Goal: Use online tool/utility: Use online tool/utility

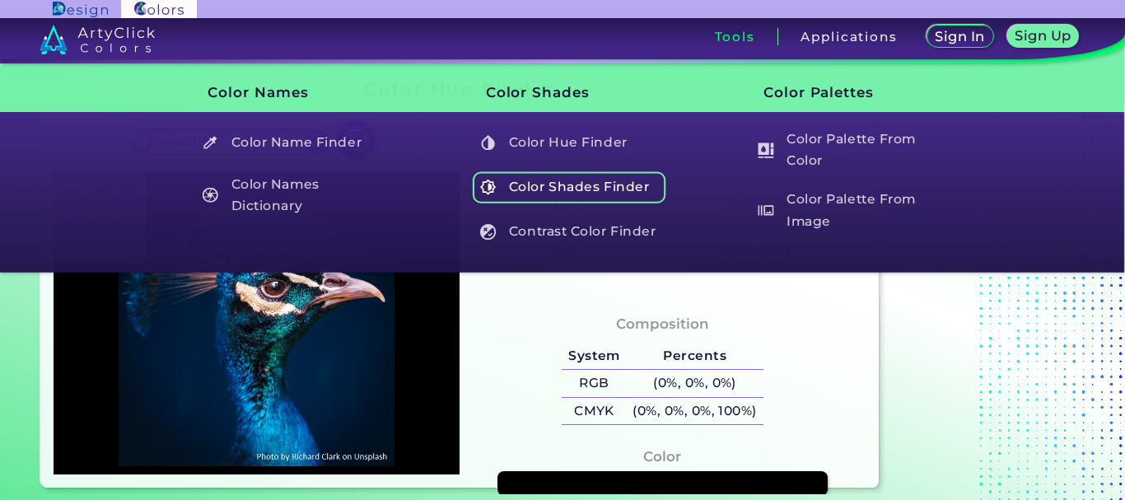
click at [582, 184] on h5 "Color Shades Finder" at bounding box center [570, 186] width 194 height 31
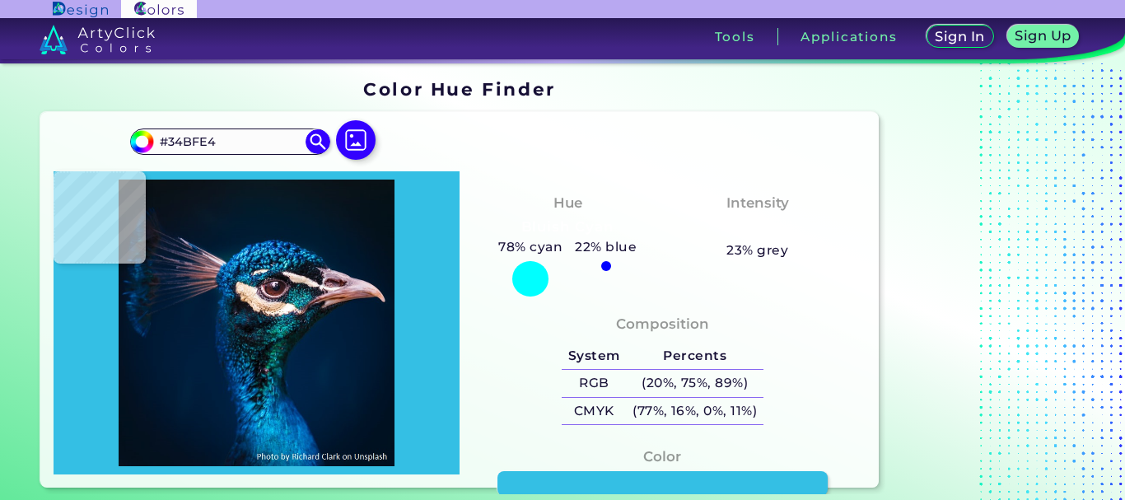
type input "#001629"
type input "#00162a"
type input "#00162A"
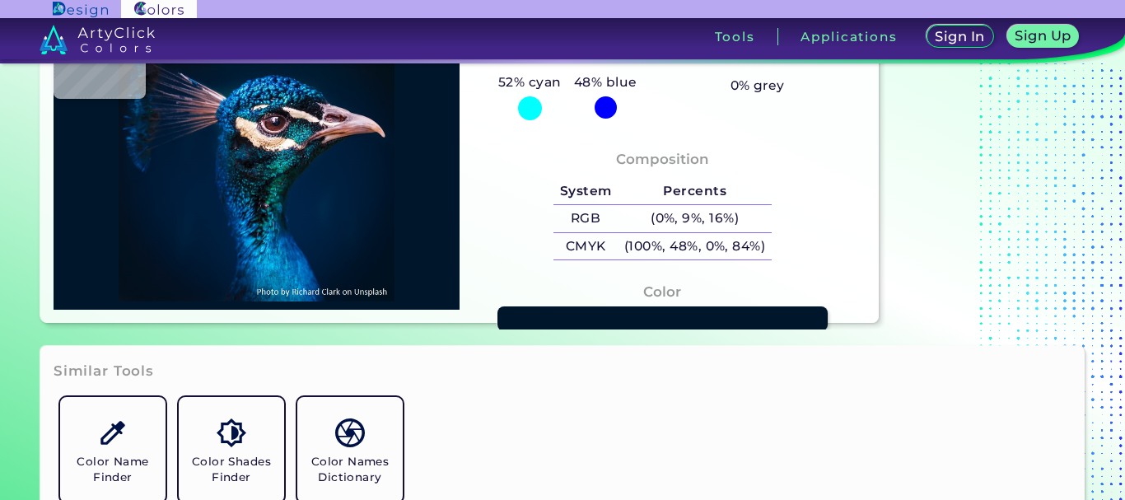
type input "#001a33"
type input "#001A33"
type input "#001932"
type input "#001832"
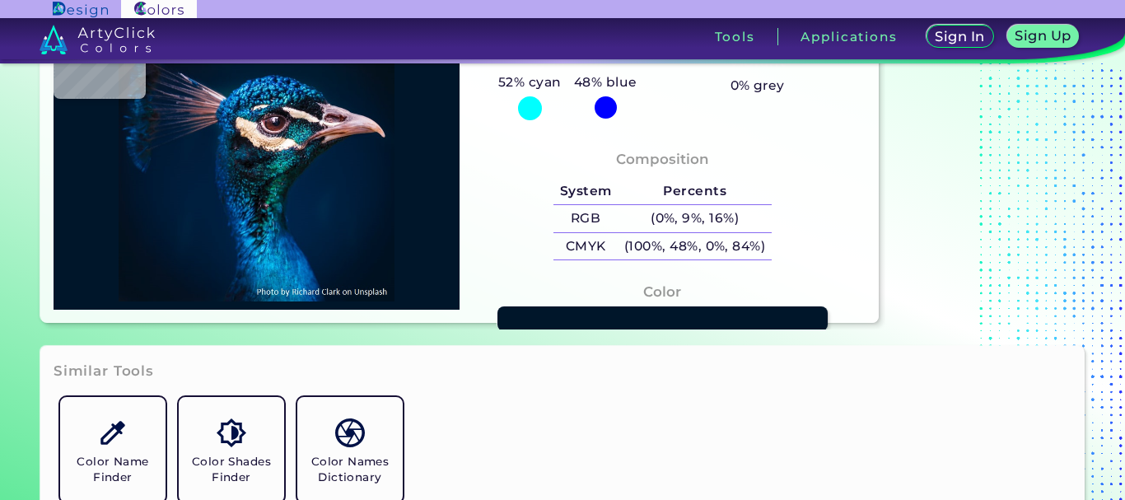
type input "#001832"
type input "#00172f"
type input "#00172F"
type input "#00162e"
type input "#00162E"
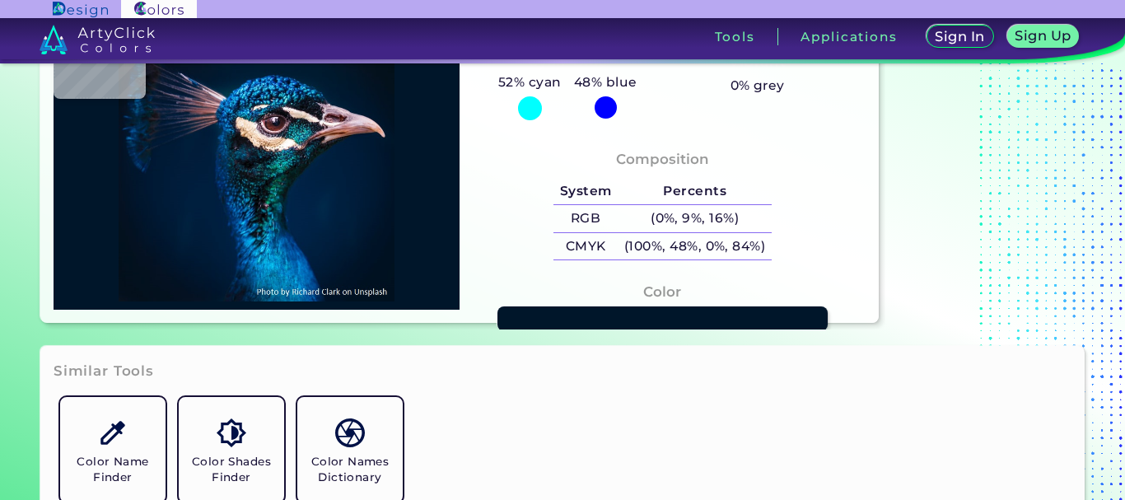
type input "#b0d3dc"
type input "#B0D3DC"
type input "#043065"
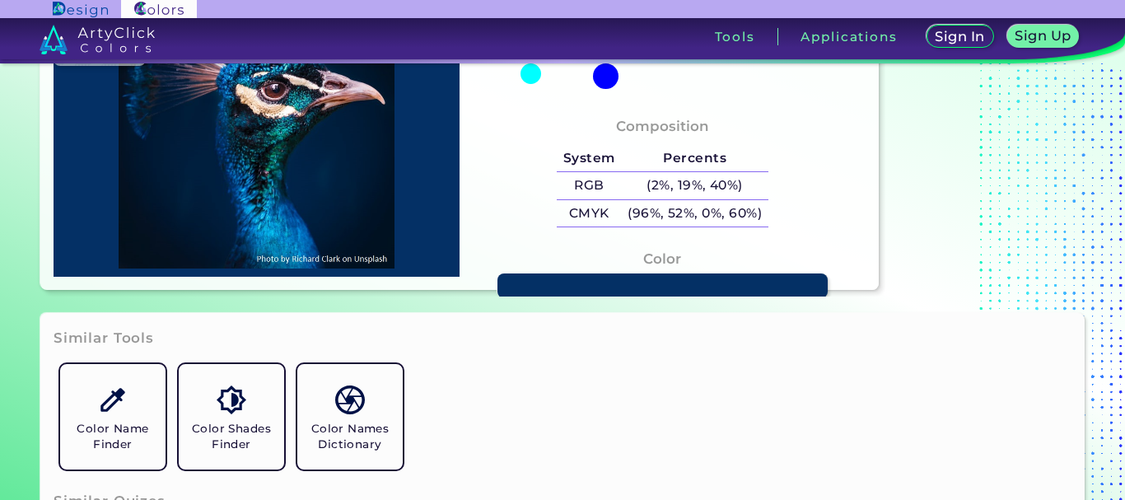
type input "#719cc6"
type input "#719CC6"
type input "#077bab"
type input "#077BAB"
type input "#071b21"
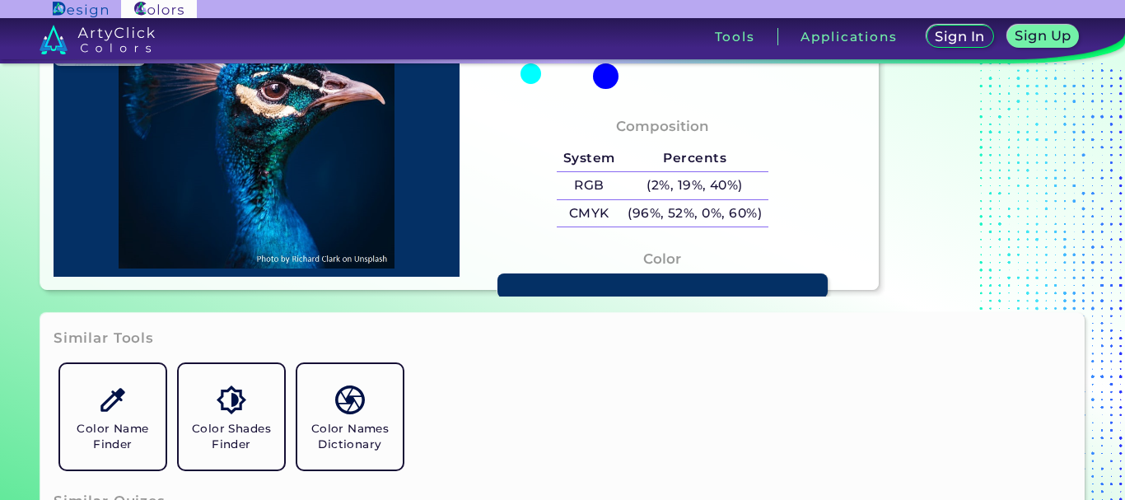
type input "#071B21"
type input "#18111b"
type input "#18111B"
type input "#0a151c"
type input "#0A151C"
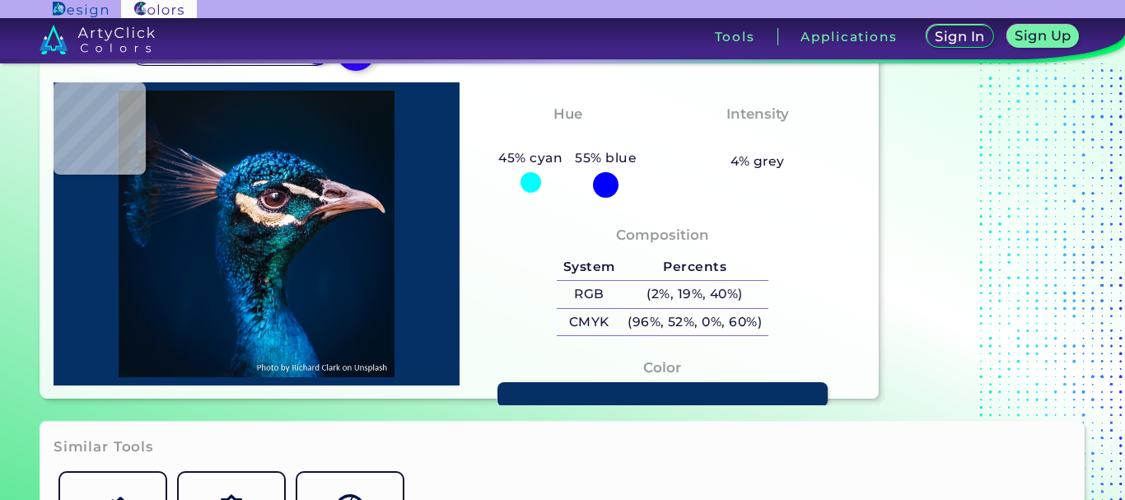
type input "#02181e"
type input "#02181E"
type input "#031e2d"
type input "#031E2D"
type input "#031b29"
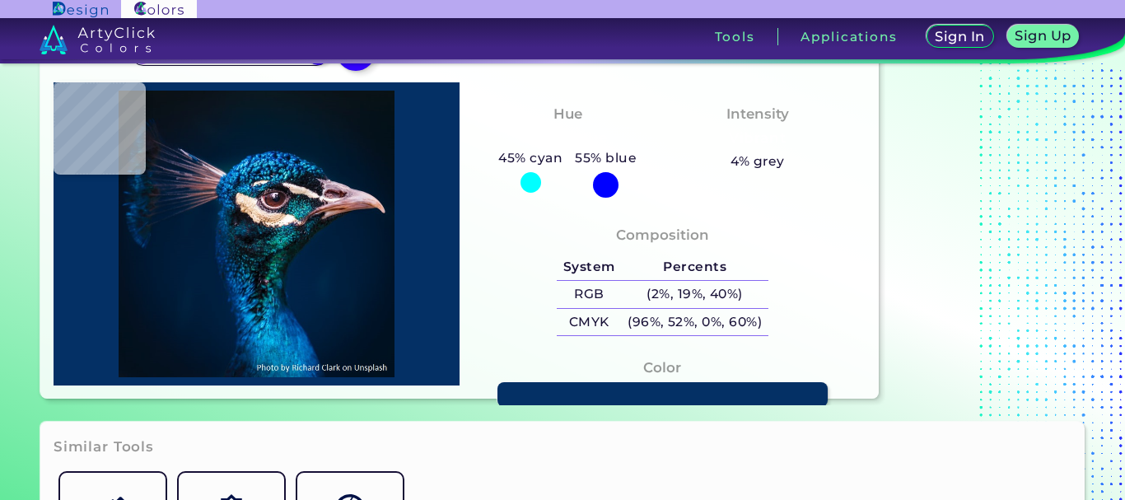
type input "#031B29"
type input "#1e2831"
type input "#1E2831"
type input "#473231"
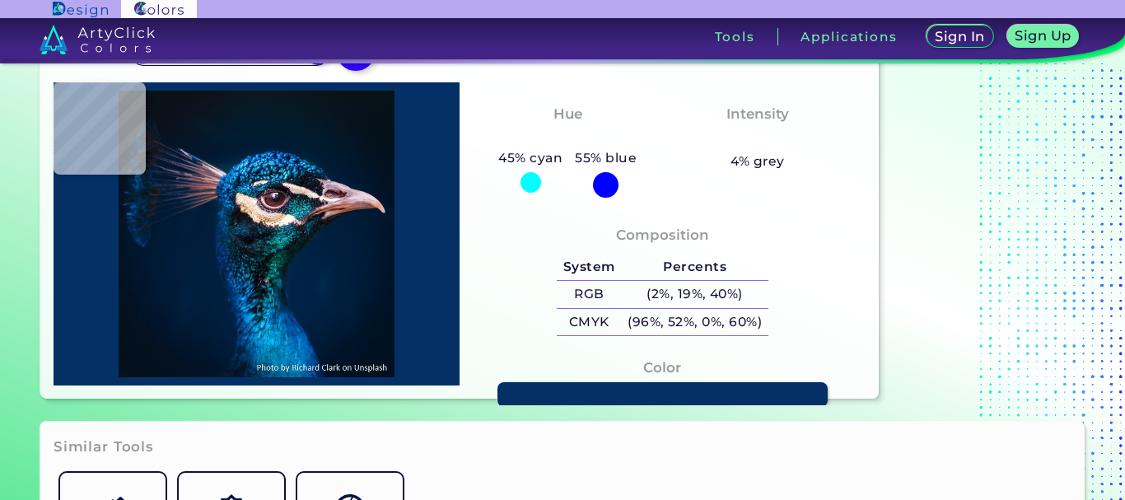
scroll to position [82, 0]
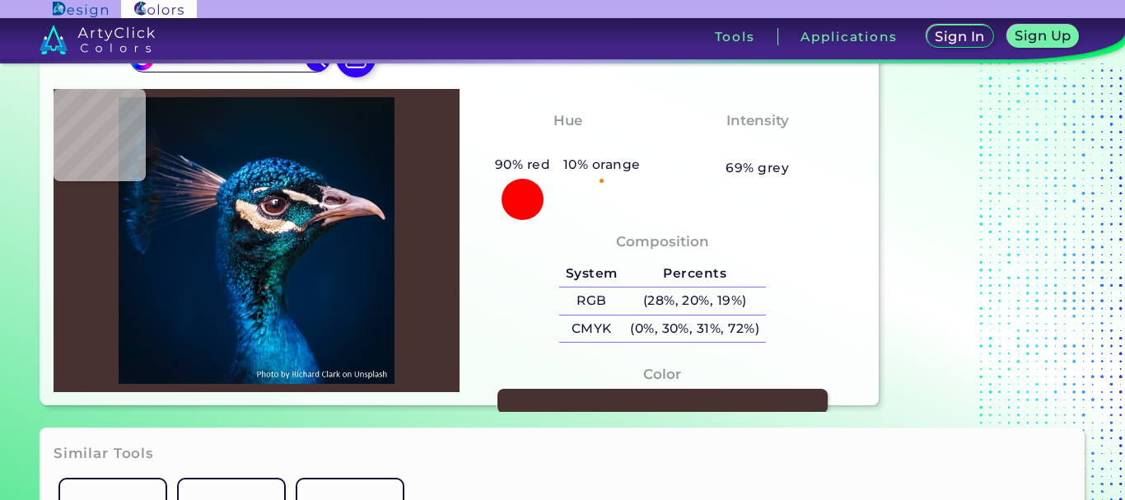
type input "#7a848d"
type input "#7A848D"
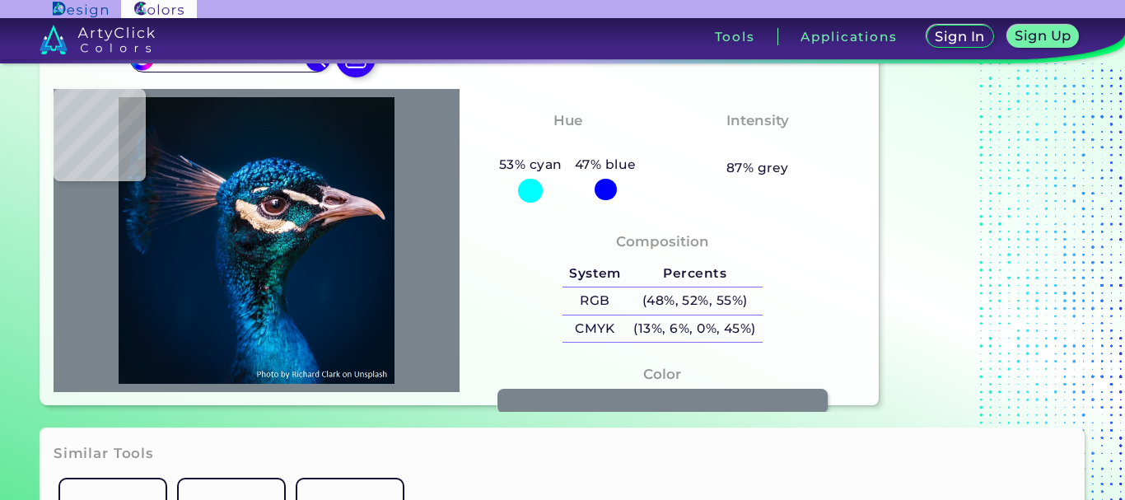
type input "#c8c1c7"
type input "#C8C1C7"
type input "#9f8c97"
type input "#9F8C97"
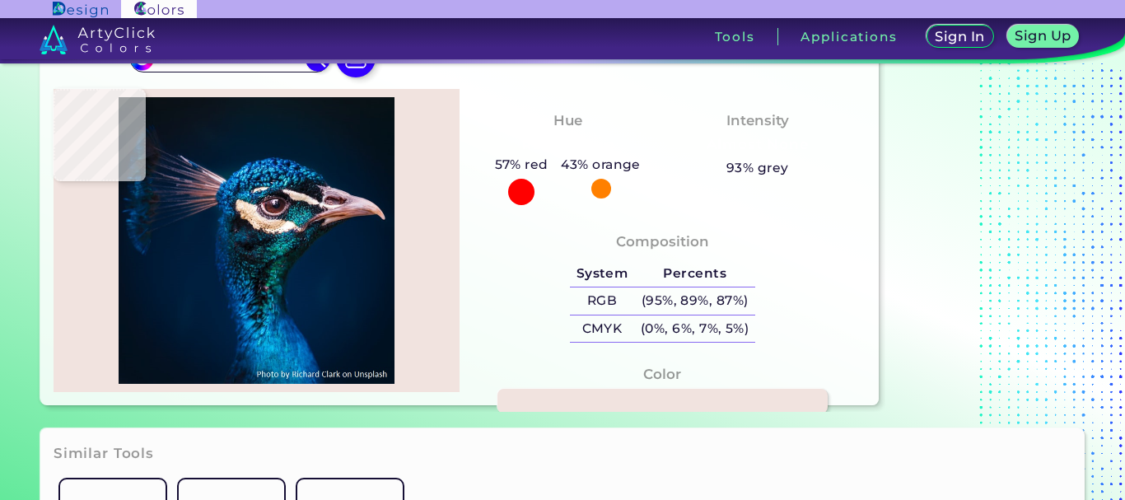
type input "#f1e3df"
type input "#F1E3DF"
type input "#fae8e0"
type input "#FAE8E0"
type input "#c3b5b6"
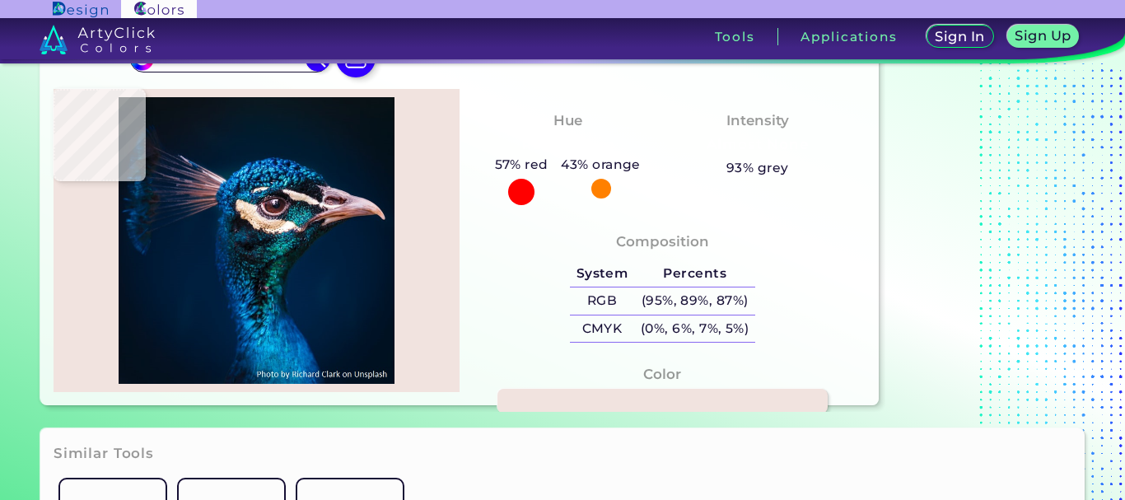
type input "#C3B5B6"
type input "#c1a3b0"
type input "#C1A3B0"
type input "#6f342e"
type input "#6F342E"
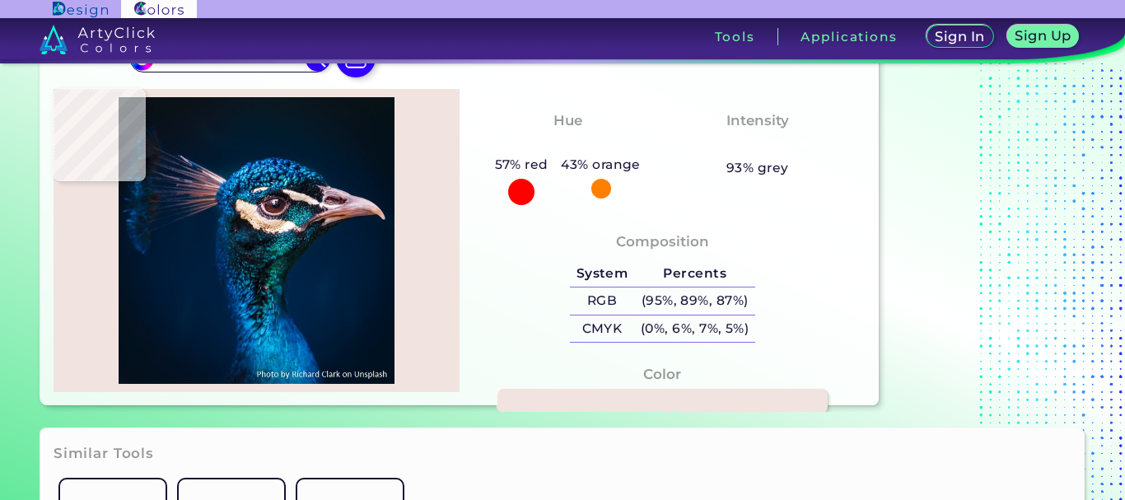
type input "#612a2b"
type input "#612A2B"
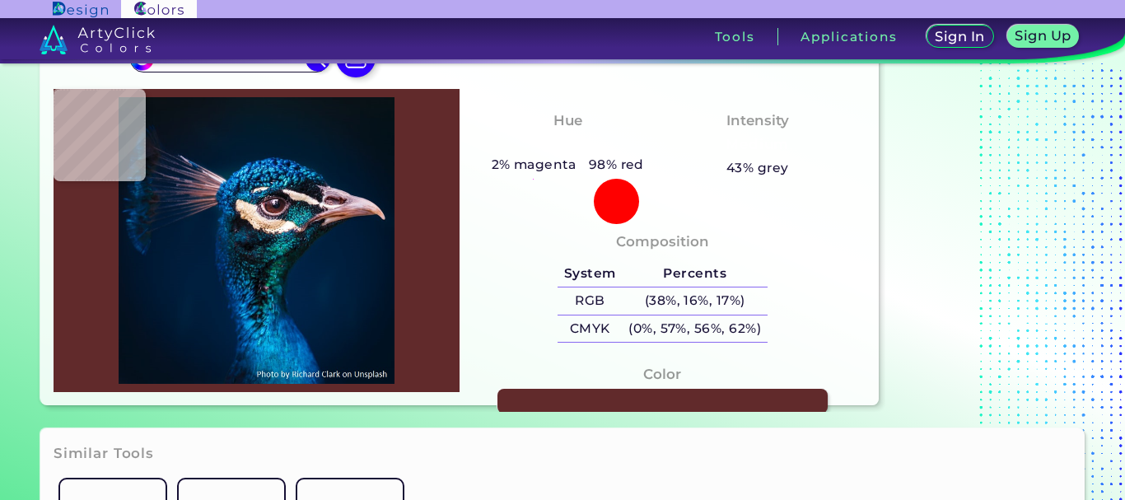
type input "#602f30"
type input "#602F30"
type input "#0b0f1d"
type input "#0B0F1D"
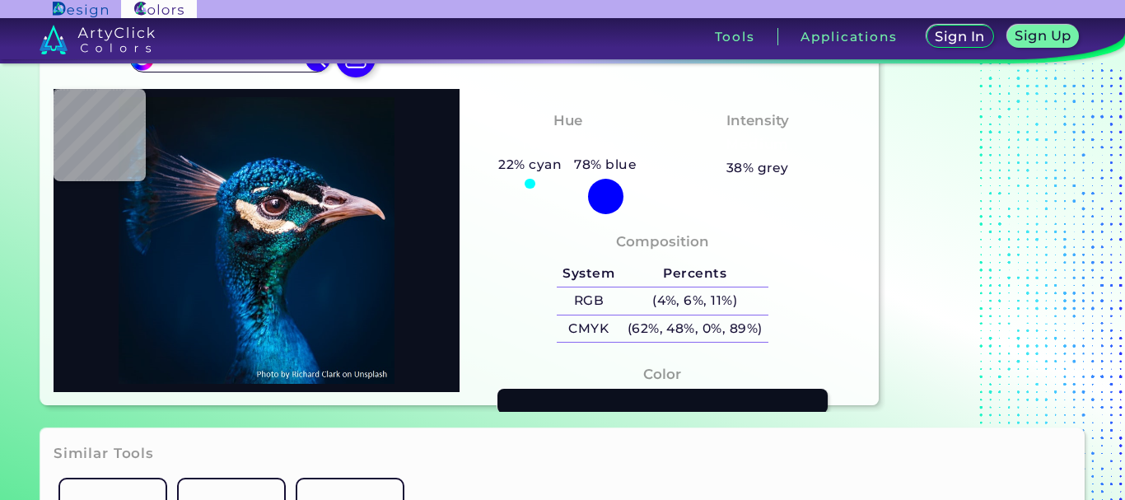
type input "#0e1b2f"
type input "#0E1B2F"
type input "#605a72"
type input "#605A72"
type input "#7e637e"
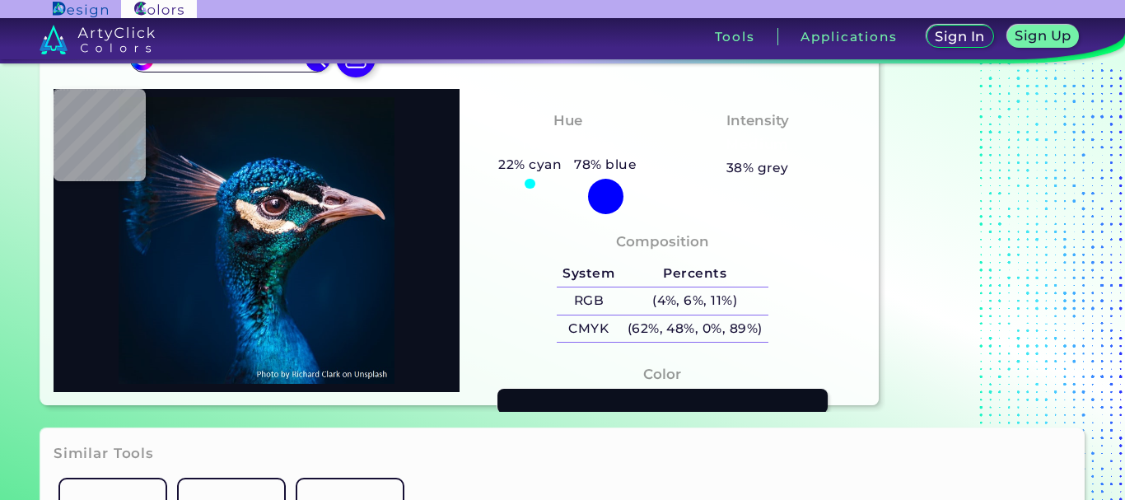
type input "#7E637E"
type input "#78586e"
type input "#78586E"
type input "#6b5268"
type input "#6B5268"
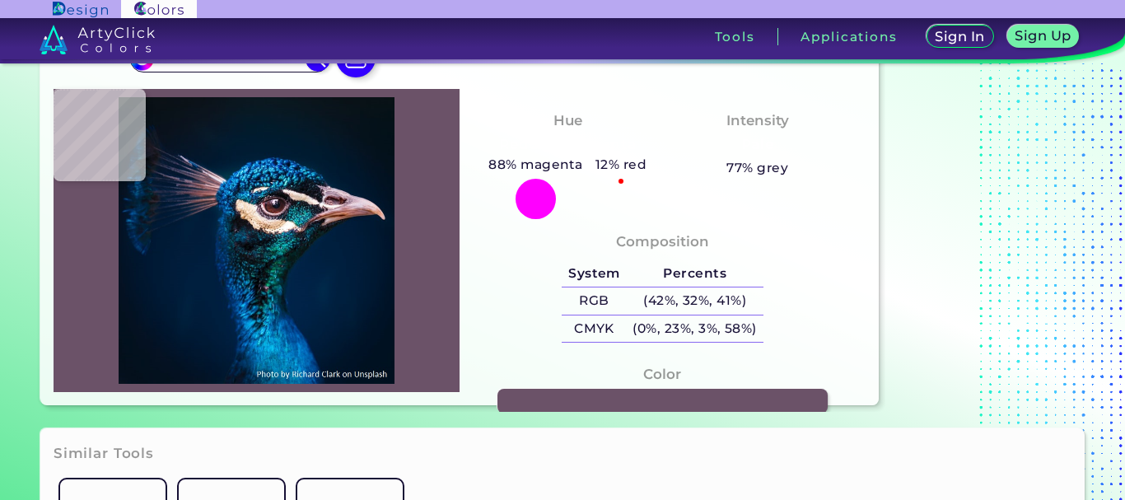
type input "#896a88"
type input "#896A88"
type input "#ebe2ec"
type input "#EBE2EC"
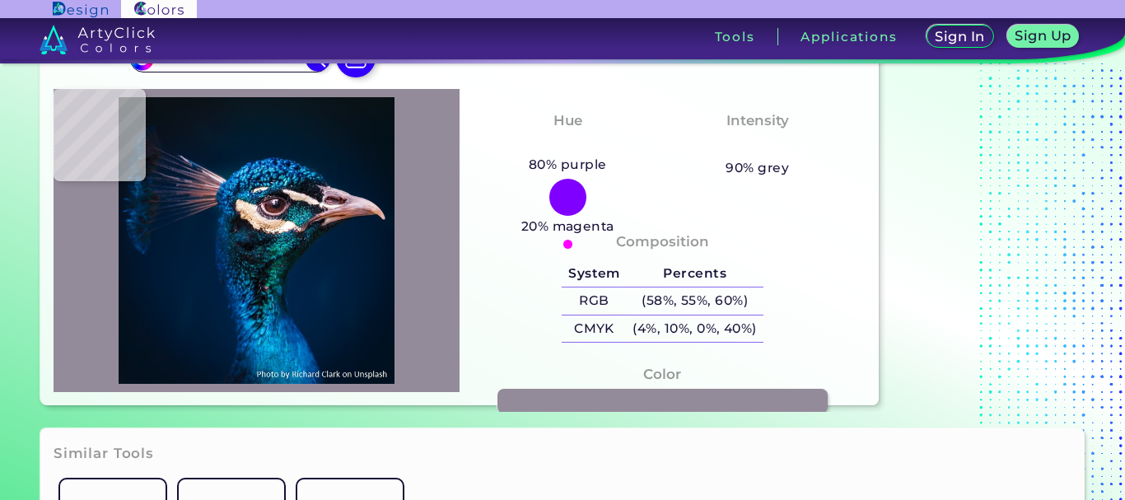
type input "#948b9a"
type input "#948B9A"
type input "#301922"
type input "#170f16"
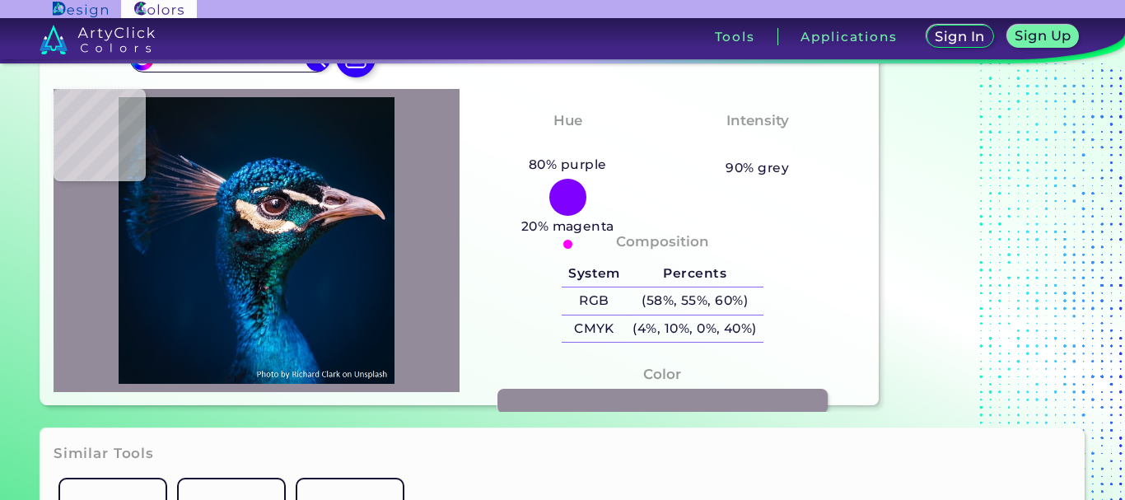
type input "#170F16"
type input "#150c14"
type input "#150C14"
type input "#04090c"
type input "#04090C"
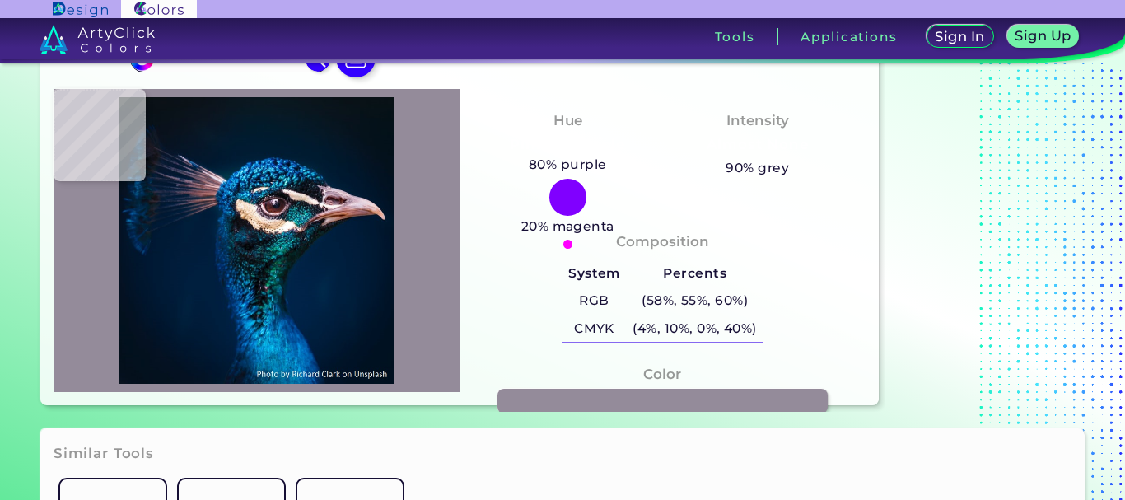
type input "#100d14"
type input "#100D14"
type input "#110d13"
type input "#110D13"
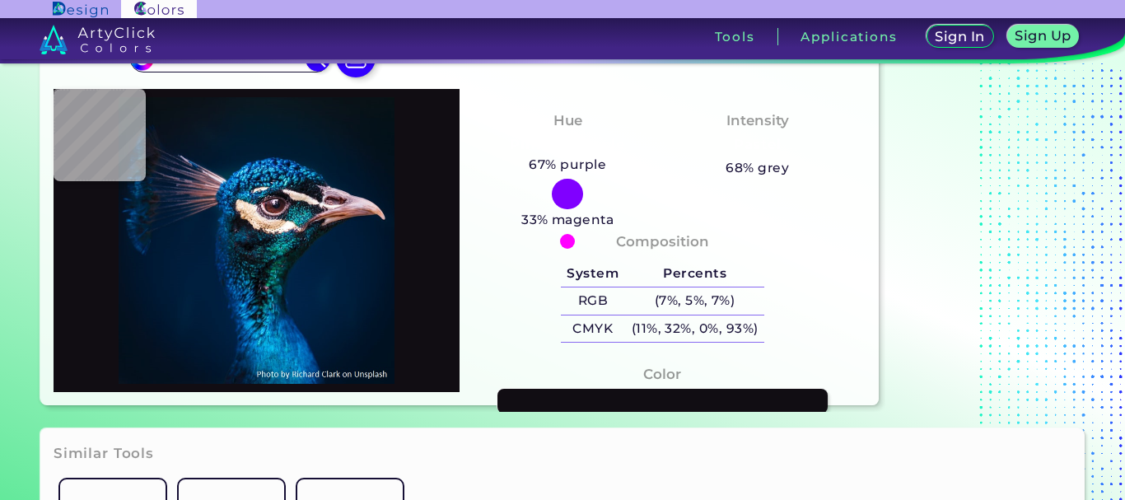
type input "#d4bcbe"
type input "#D4BCBE"
type input "#dfd6d4"
type input "#DFD6D4"
type input "#f9f0f0"
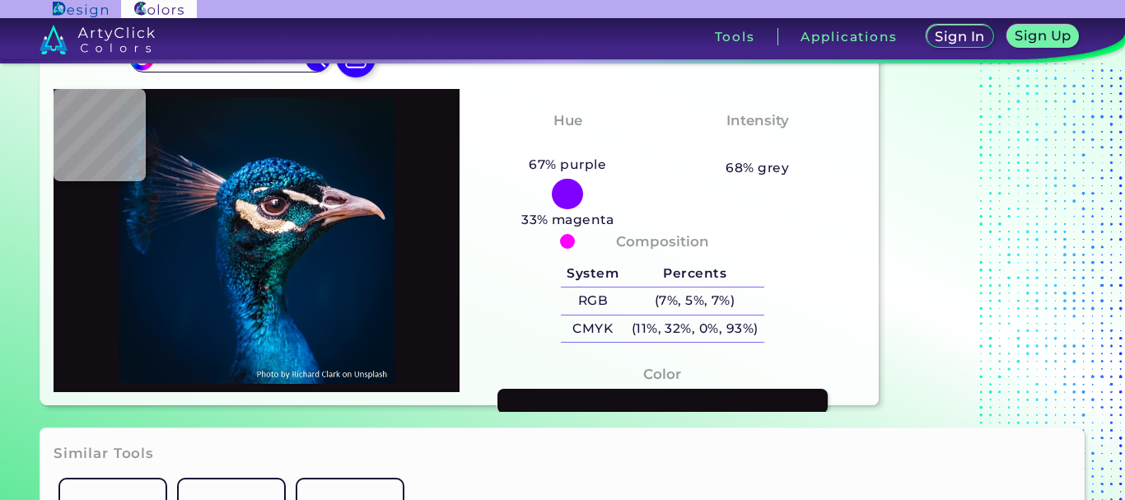
type input "#F9F0F0"
type input "#e8e2dd"
type input "#E8E2DD"
type input "#f5ecea"
type input "#F5ECEA"
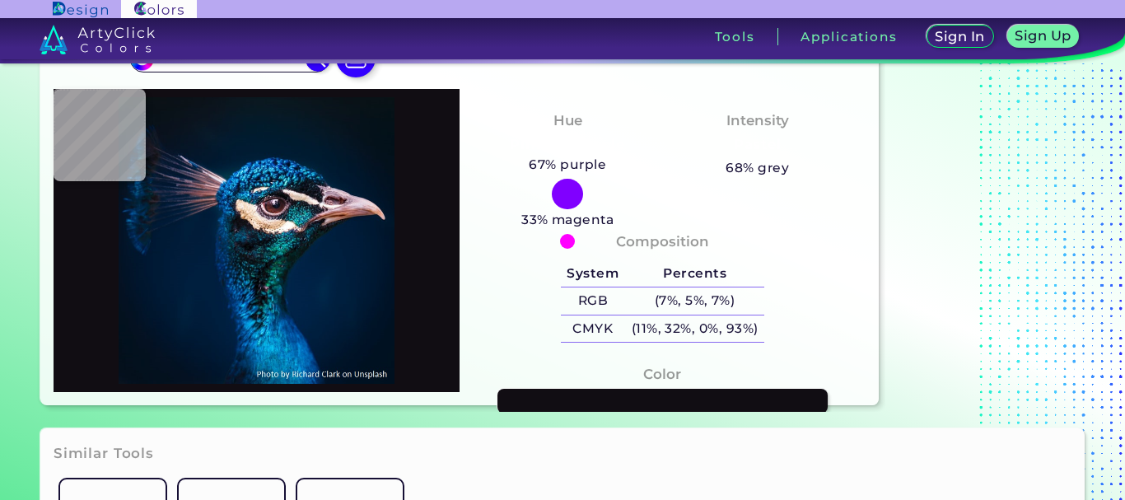
type input "#f8efec"
type input "#F8EFEC"
type input "#d4c8cb"
type input "#D4C8CB"
type input "#ebe0e5"
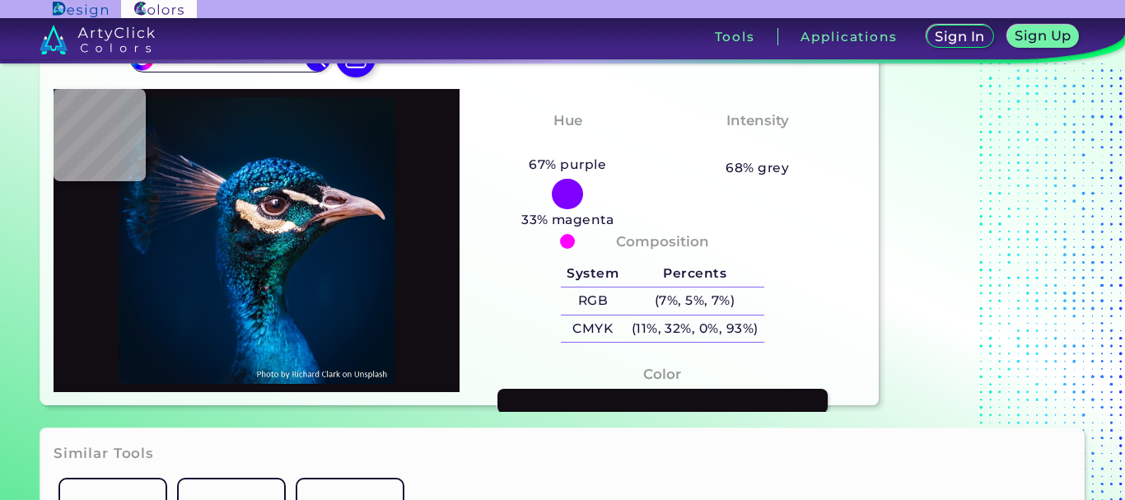
type input "#EBE0E5"
type input "#443e45"
type input "#443E45"
type input "#2c282f"
type input "#2C282F"
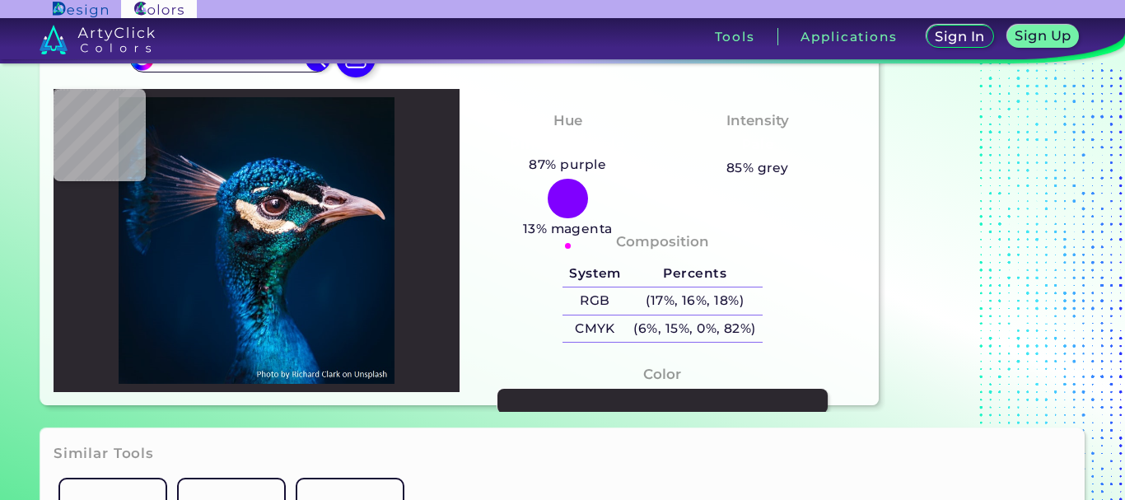
type input "#1b1820"
type input "#1B1820"
type input "#120f17"
type input "#120F17"
type input "#18202b"
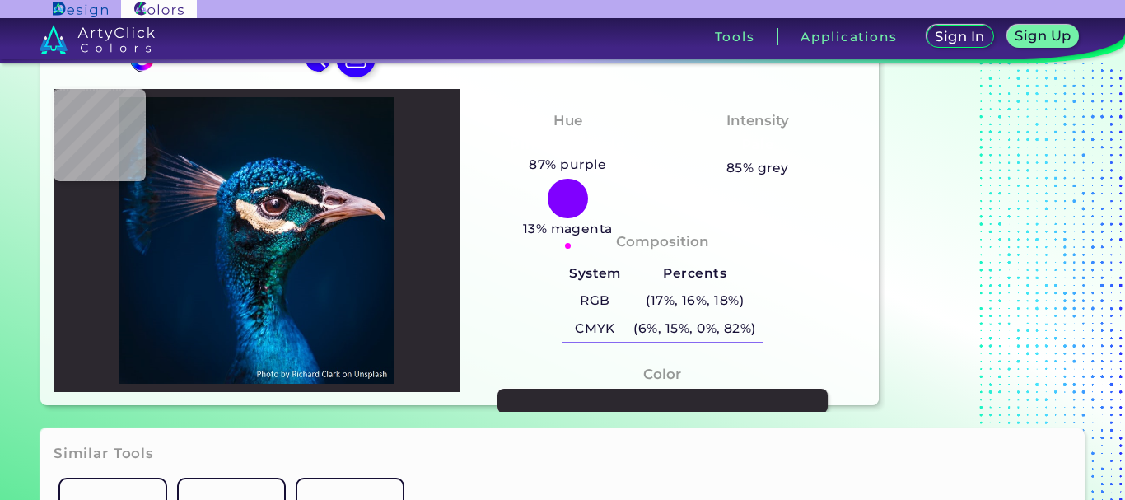
type input "#18202B"
type input "#11151d"
type input "#11151D"
type input "#121219"
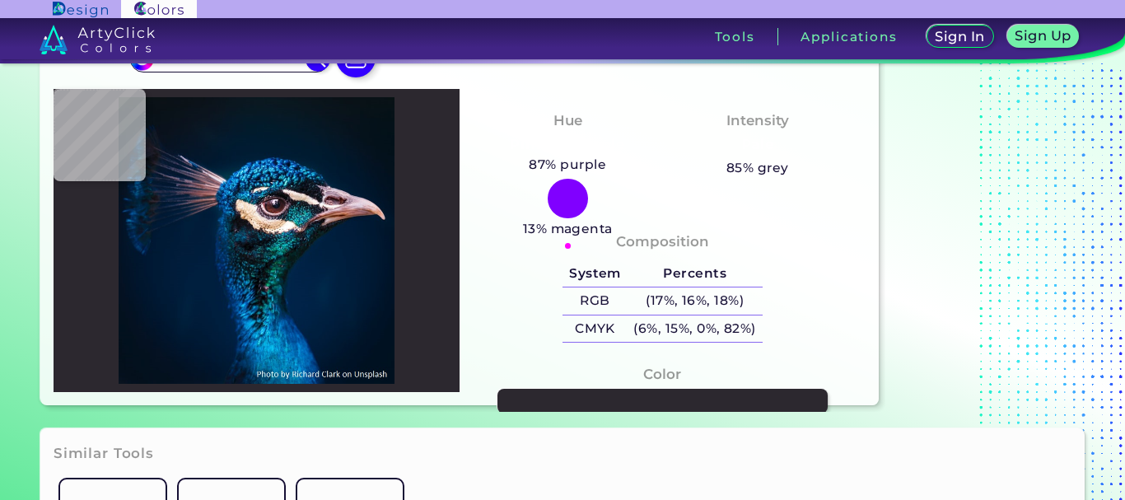
type input "#0f0f16"
type input "#0F0F16"
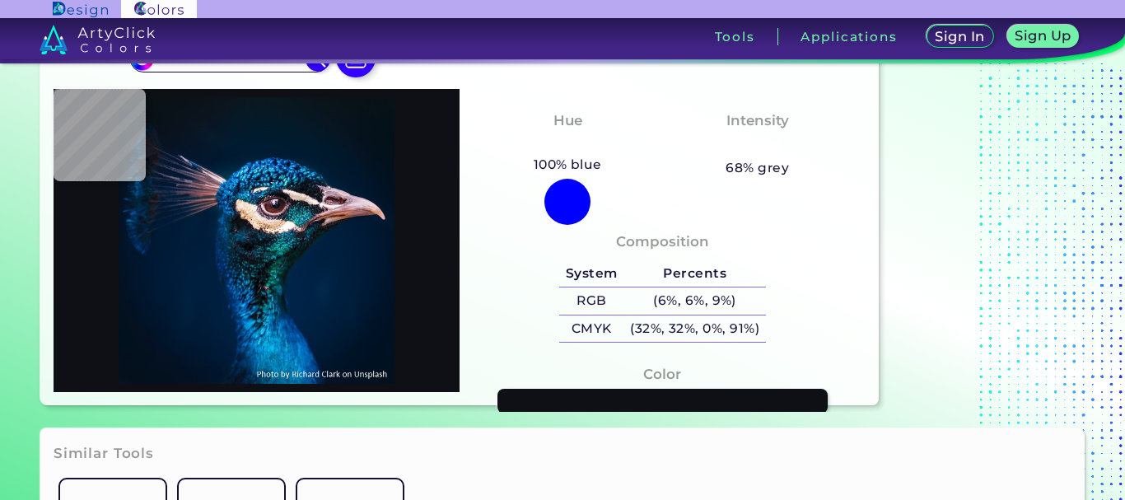
type input "#100f14"
type input "#100F14"
type input "#0a0c13"
type input "#0A0C13"
type input "#0a0a11"
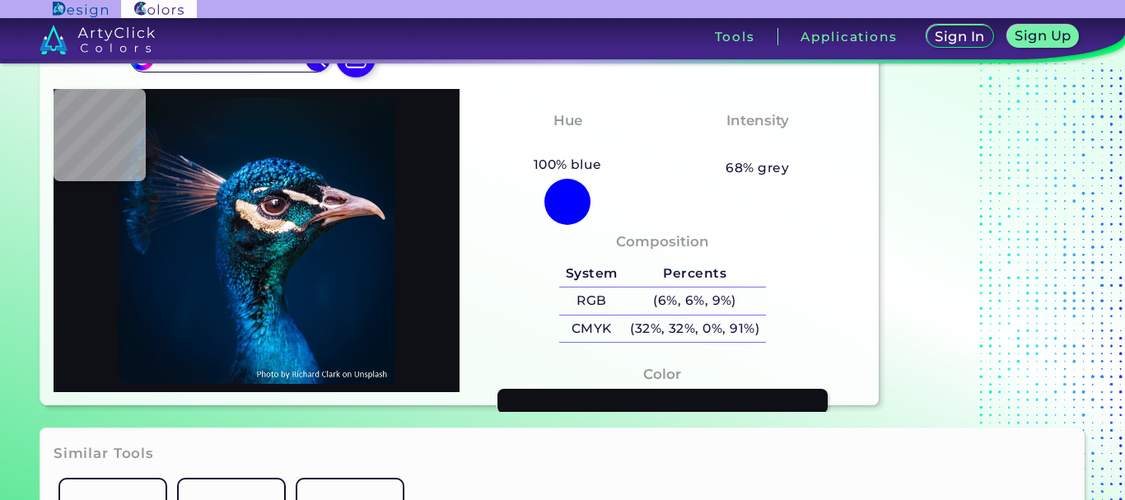
type input "#0A0A11"
type input "#091316"
type input "#20222b"
type input "#20222B"
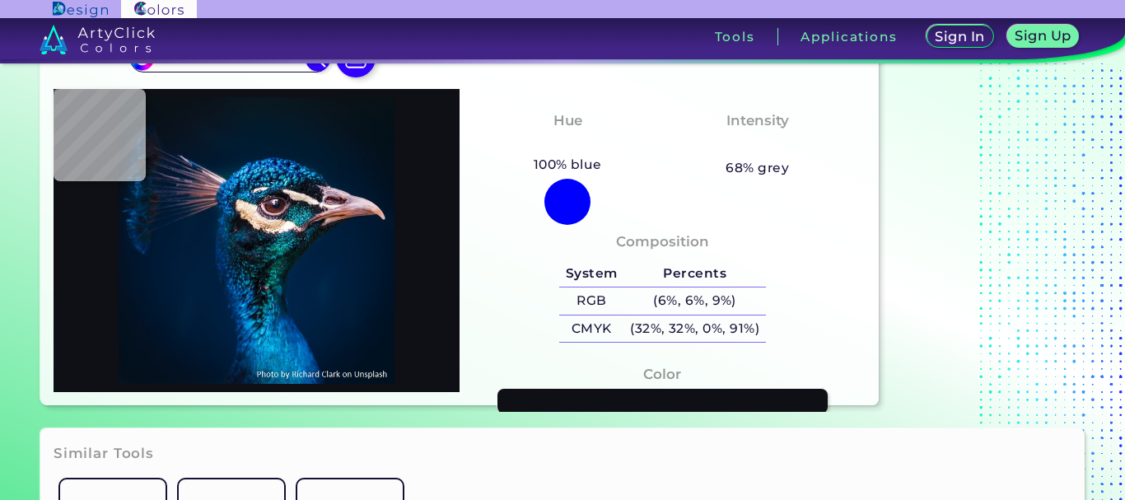
type input "#0f0f19"
type input "#0F0F19"
type input "#070810"
type input "#0f0a14"
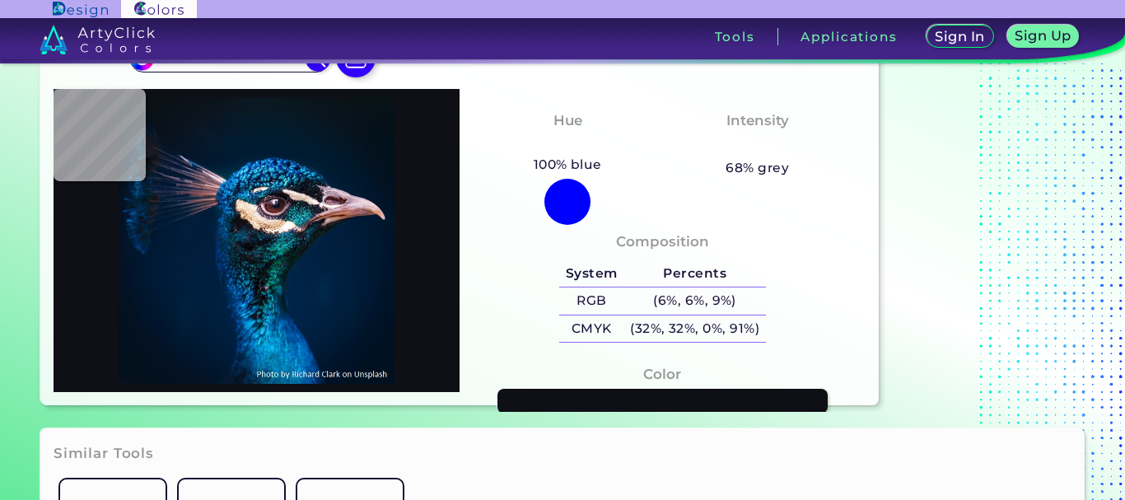
type input "#0F0A14"
type input "#100e17"
type input "#100E17"
type input "#0d0f17"
type input "#0D0F17"
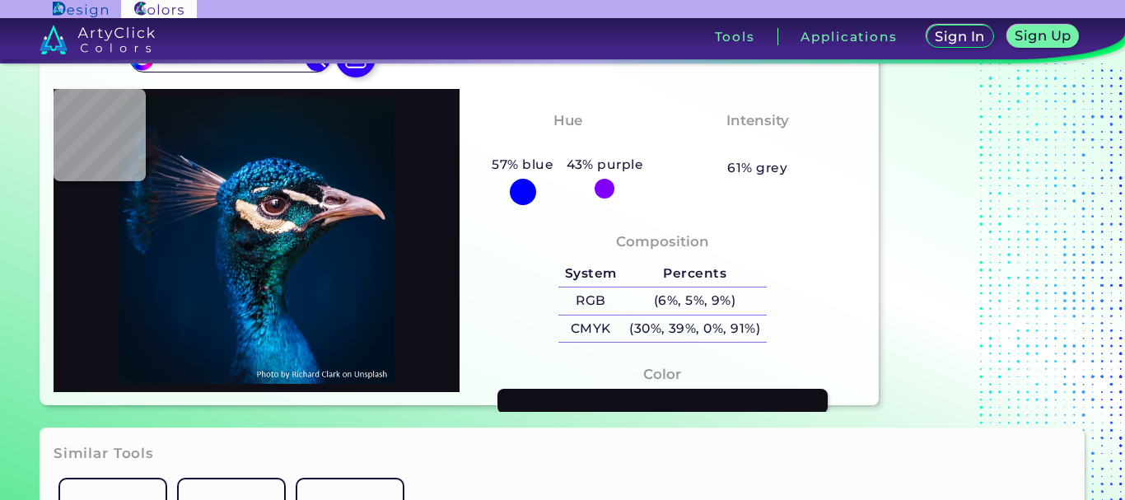
type input "#16171f"
type input "#16171F"
type input "#101216"
type input "#1b1b21"
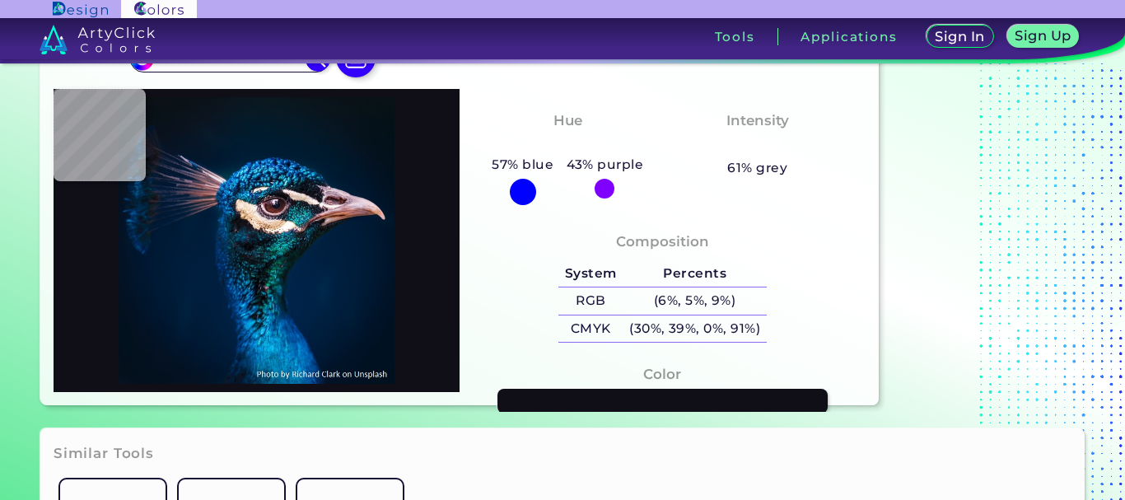
type input "#1B1B21"
type input "#1c171f"
type input "#1C171F"
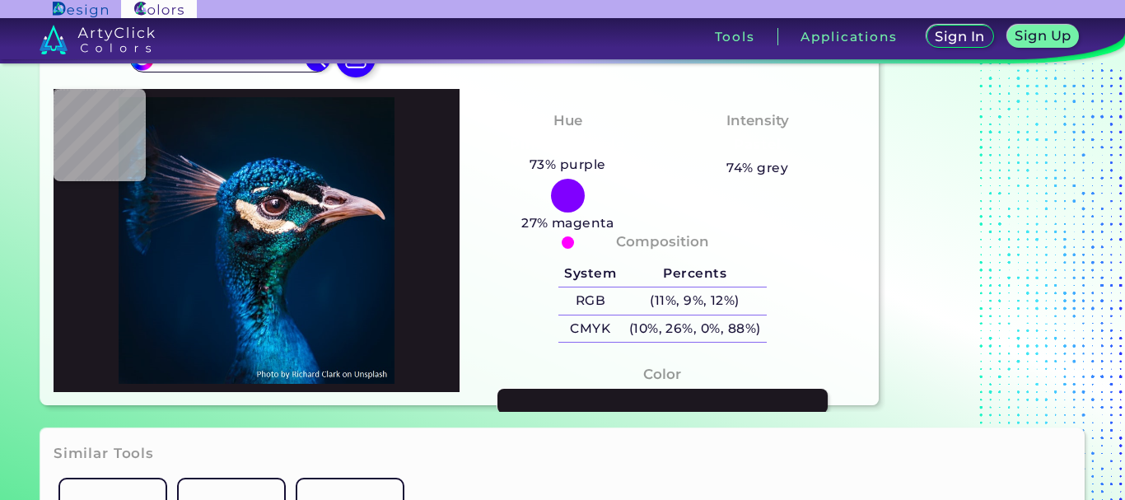
type input "#ccc5c9"
type input "#CCC5C9"
type input "#e7e3ea"
type input "#E7E3EA"
type input "#faf8f8"
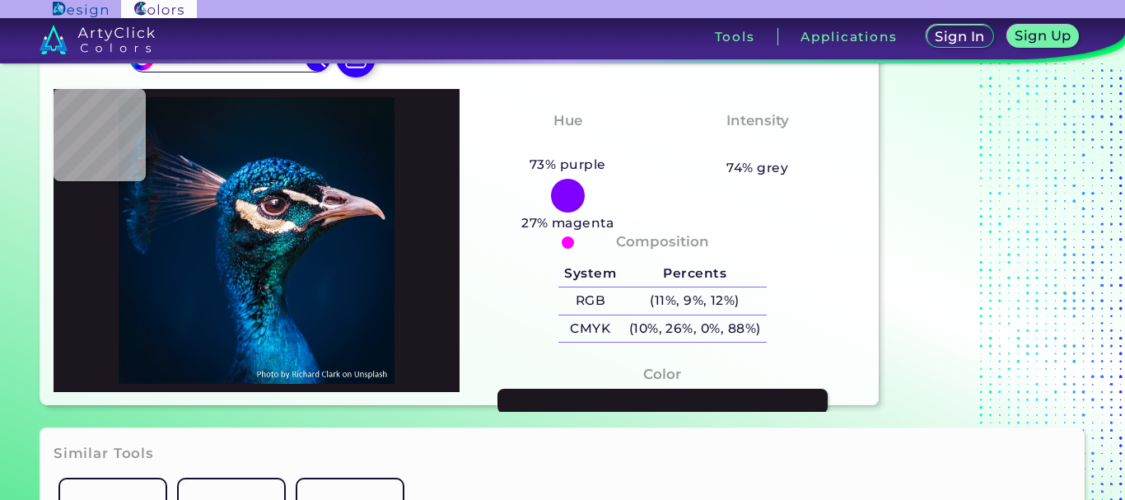
type input "#FAF8F8"
type input "#fdf5f6"
type input "#FDF5F6"
type input "#ab9aa4"
type input "#AB9AA4"
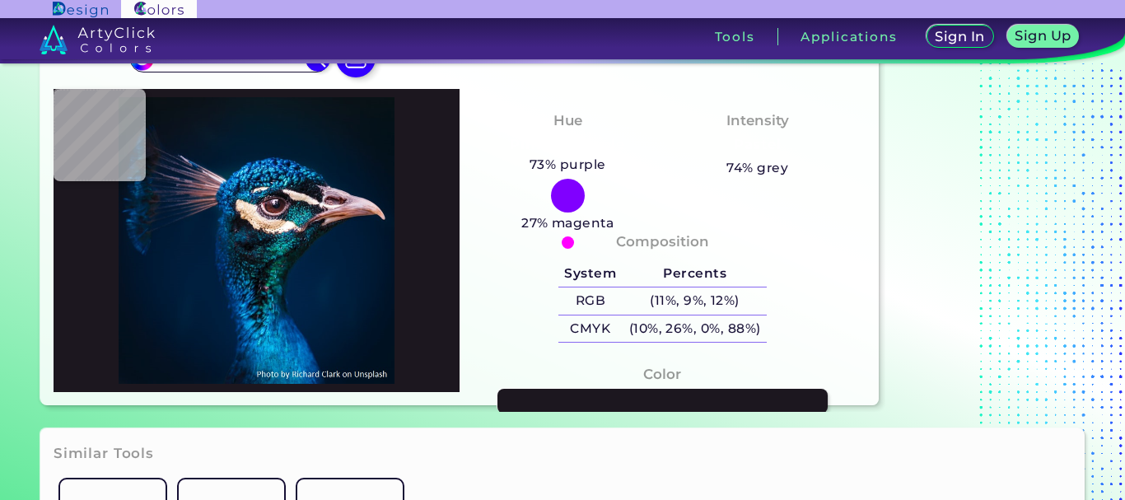
type input "#56505d"
type input "#56505D"
type input "#181725"
type input "#0d111f"
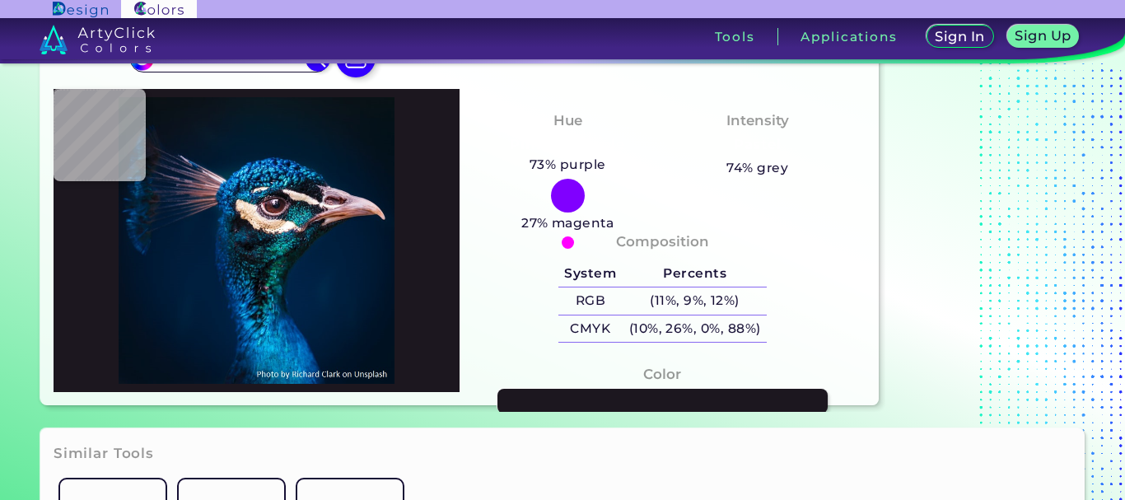
type input "#0D111F"
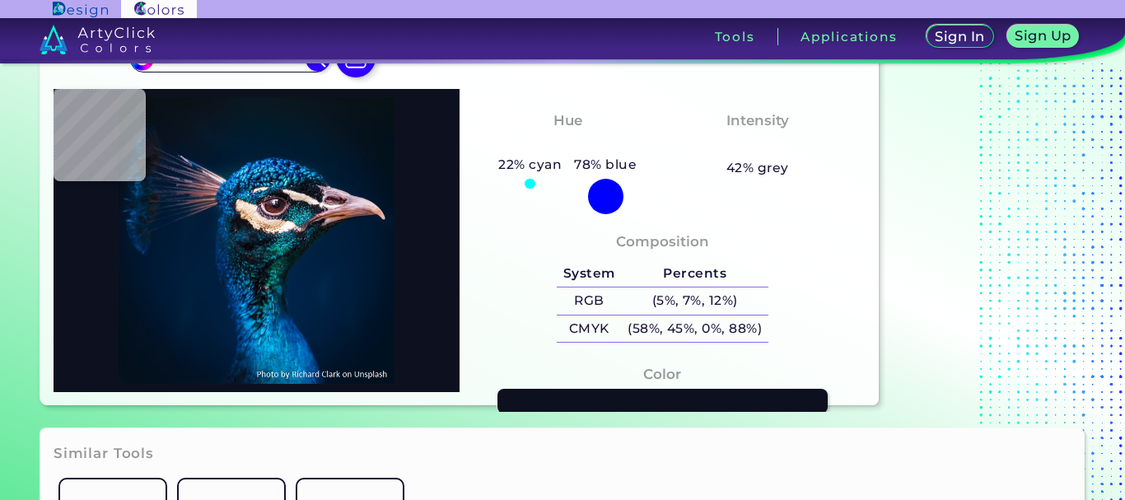
type input "#2a313b"
type input "#2A313B"
type input "#131723"
type input "#161924"
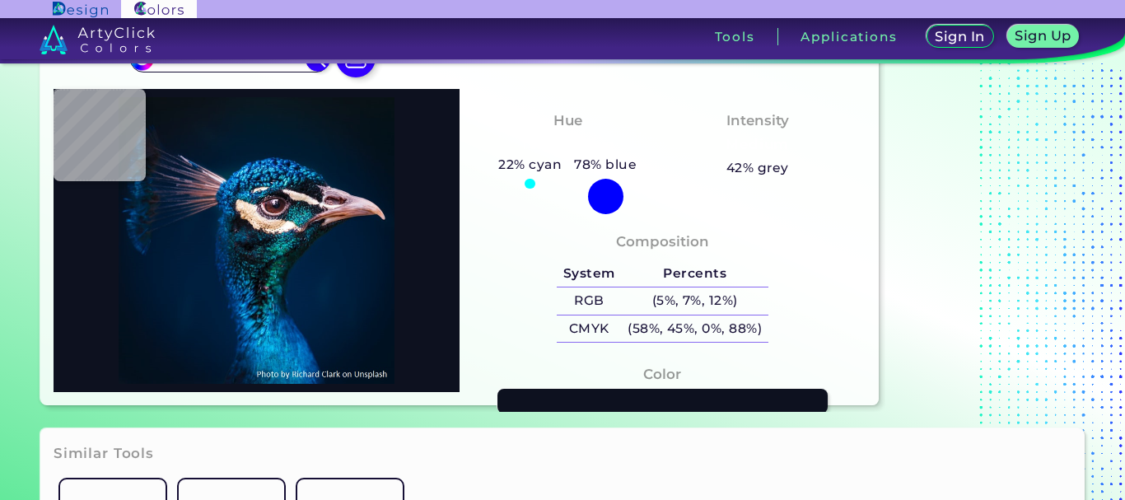
type input "#161924"
type input "#2d343e"
type input "#2D343E"
type input "#191b25"
type input "#191B25"
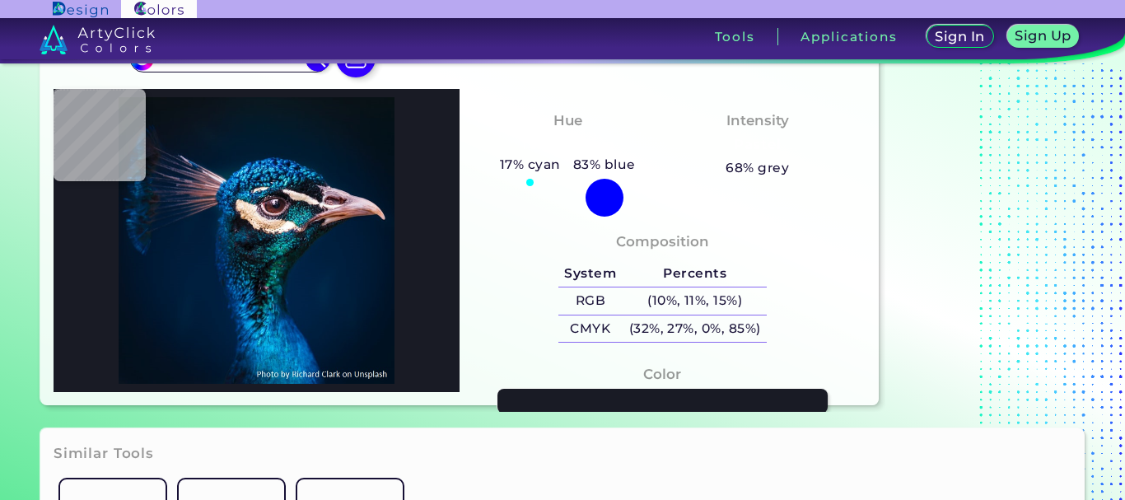
type input "#384e65"
type input "#384E65"
type input "#2f3745"
type input "#2F3745"
type input "#3f4e5d"
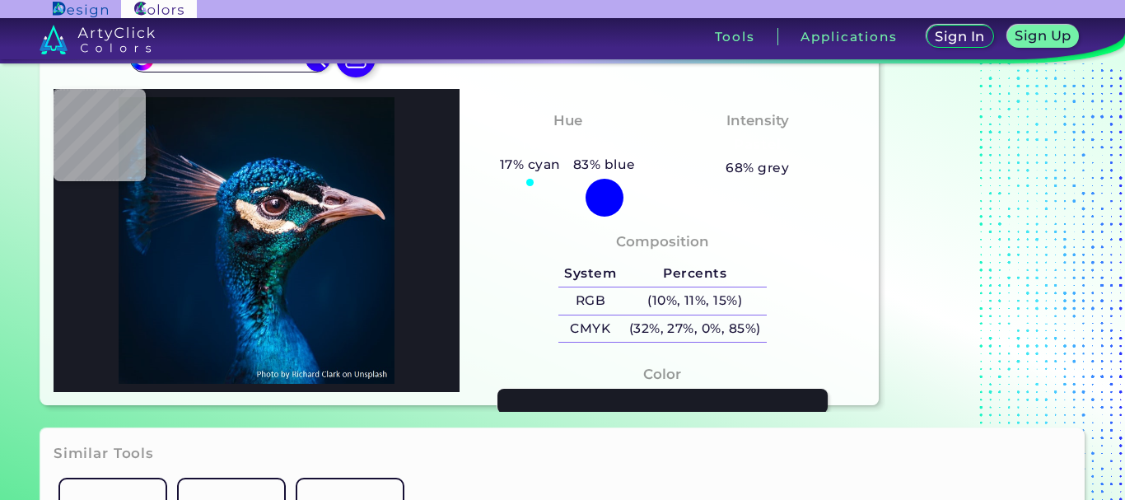
type input "#3F4E5D"
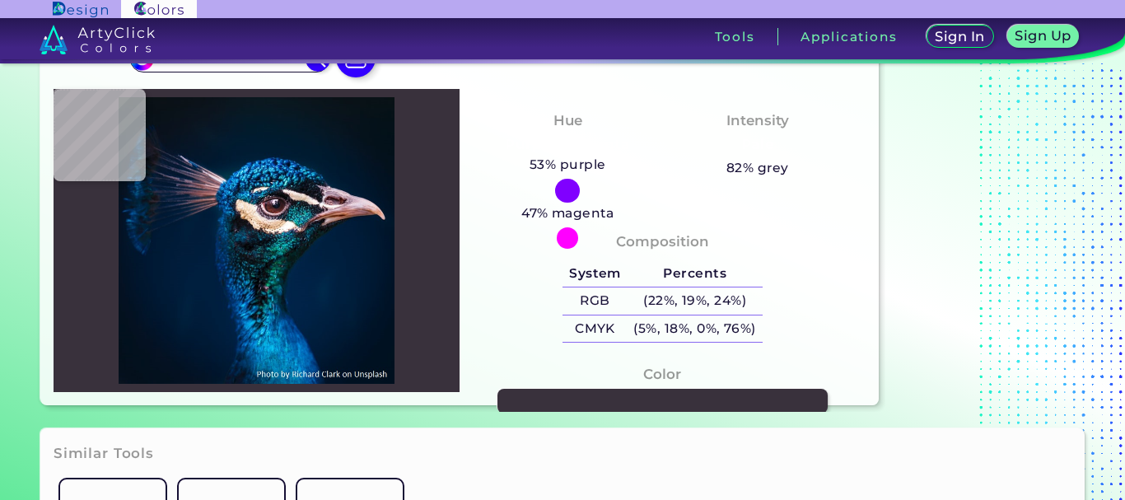
type input "#39313c"
type input "#39313C"
type input "#33384a"
type input "#33384A"
type input "#415b6c"
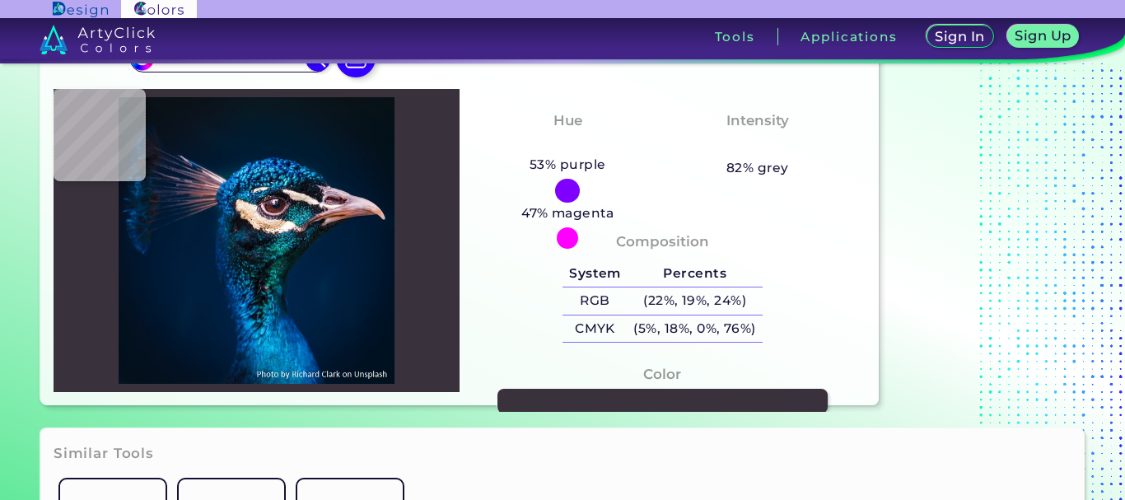
type input "#415B6C"
type input "#113d4b"
type input "#113D4B"
type input "#4c5663"
type input "#4C5663"
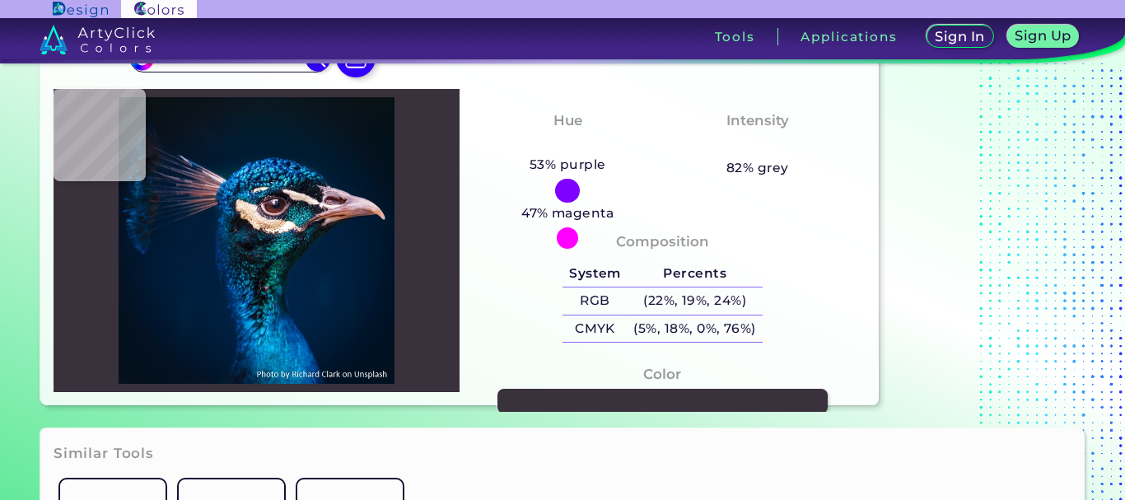
type input "#385161"
type input "#2c6573"
type input "#2C6573"
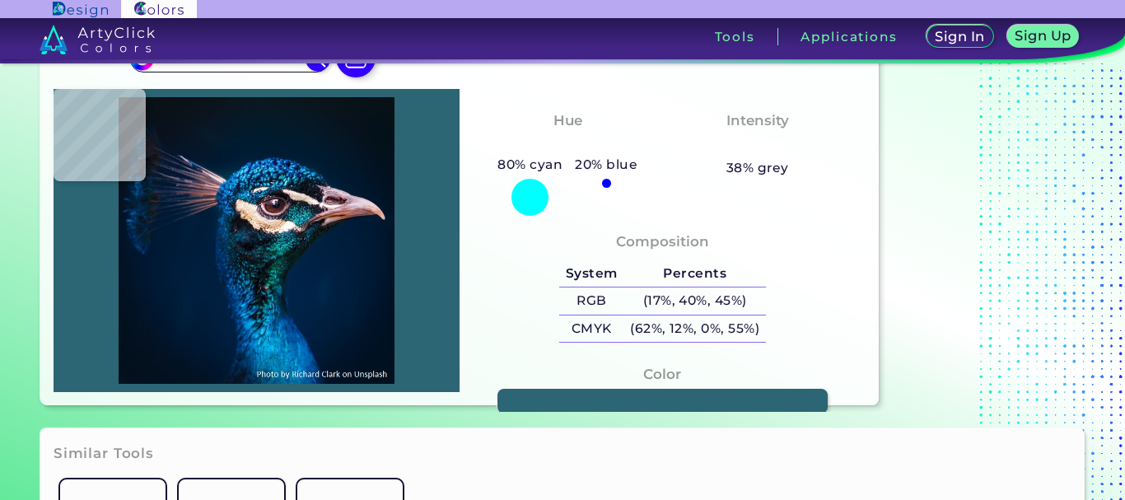
type input "#116875"
type input "#39a7b1"
type input "#39A7B1"
type input "#11526a"
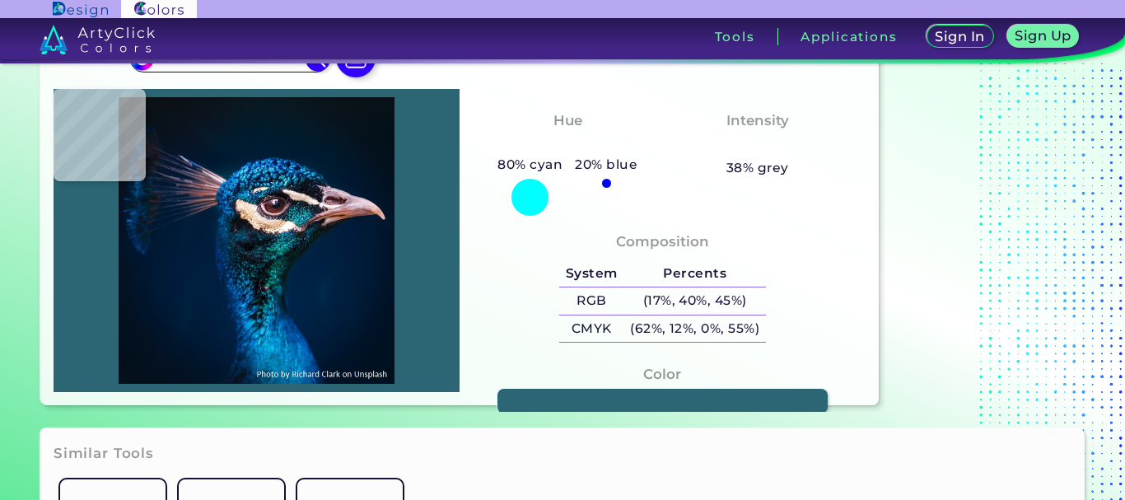
type input "#11526A"
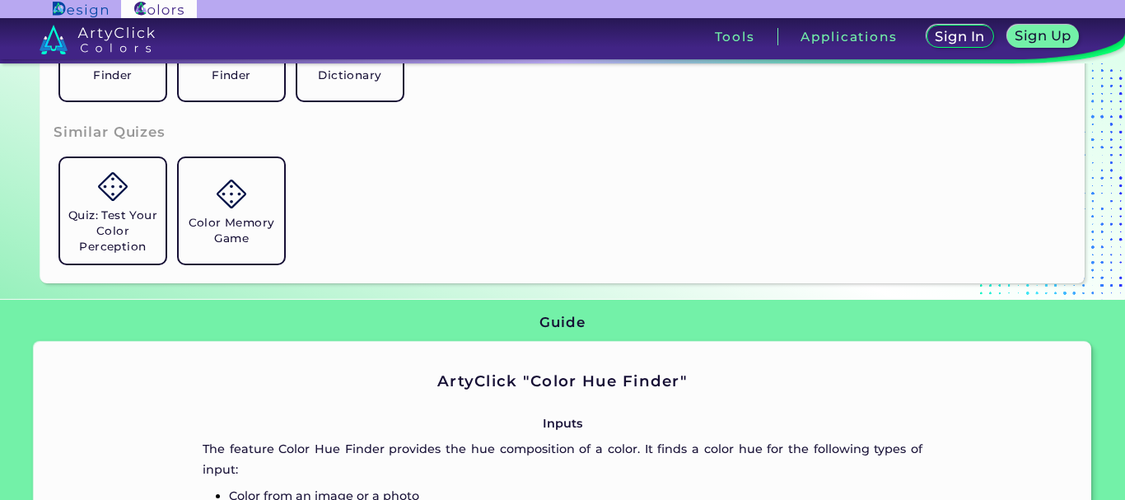
scroll to position [742, 0]
